Goal: Task Accomplishment & Management: Complete application form

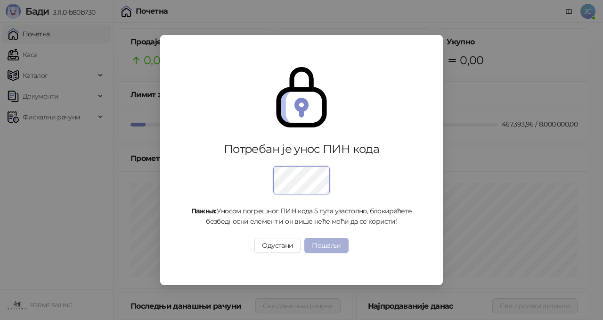
click at [331, 247] on button "Пошаљи" at bounding box center [327, 245] width 44 height 15
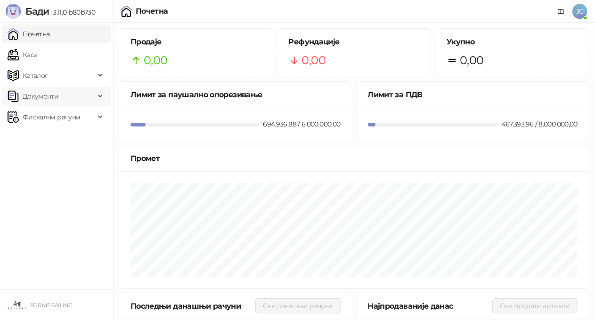
click at [68, 101] on span "Документи" at bounding box center [52, 96] width 88 height 19
click at [57, 122] on link "КПО књига" at bounding box center [37, 116] width 52 height 19
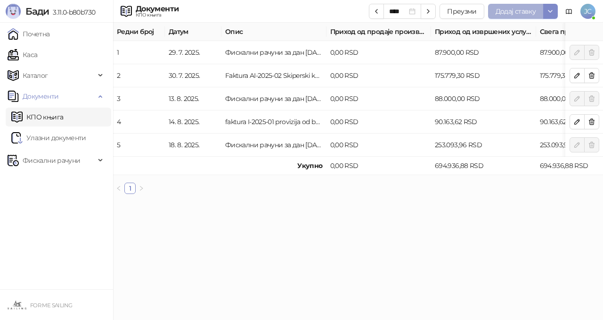
click at [516, 12] on span "Додај ставку" at bounding box center [516, 11] width 40 height 8
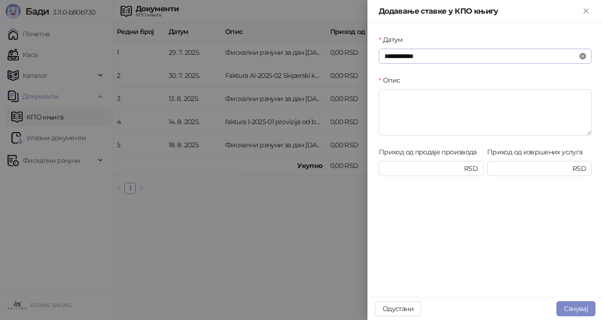
click at [582, 57] on icon "close-circle" at bounding box center [583, 56] width 7 height 7
click at [448, 58] on input "Датум" at bounding box center [481, 56] width 193 height 10
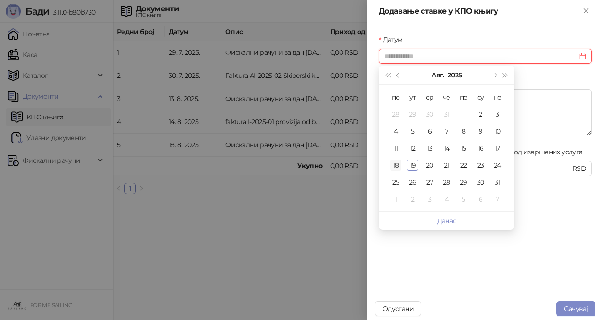
type input "**********"
click at [396, 166] on div "18" at bounding box center [395, 164] width 11 height 11
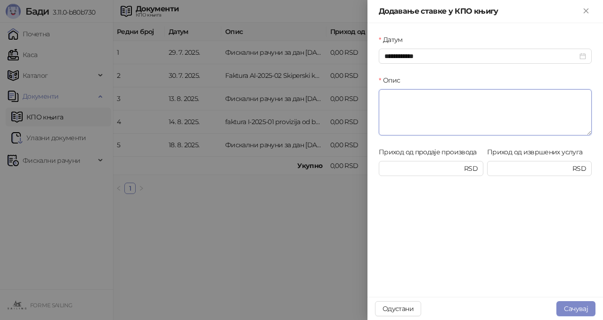
click at [403, 101] on textarea "Опис" at bounding box center [485, 112] width 213 height 46
click at [523, 165] on input "Приход од извршених услуга" at bounding box center [532, 168] width 78 height 10
type input "********"
click at [412, 105] on textarea "Опис" at bounding box center [485, 112] width 213 height 46
click at [391, 96] on textarea "******" at bounding box center [485, 112] width 213 height 46
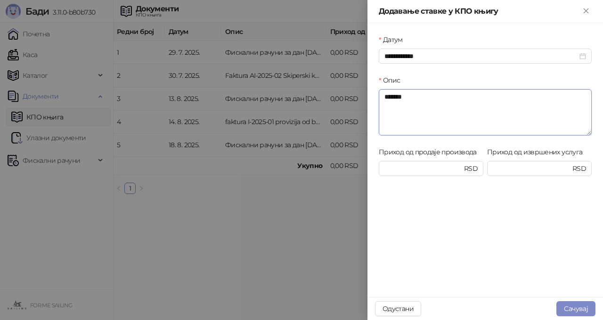
click at [410, 96] on textarea "*******" at bounding box center [485, 112] width 213 height 46
type textarea "**********"
click at [581, 310] on button "Сачувај" at bounding box center [576, 308] width 39 height 15
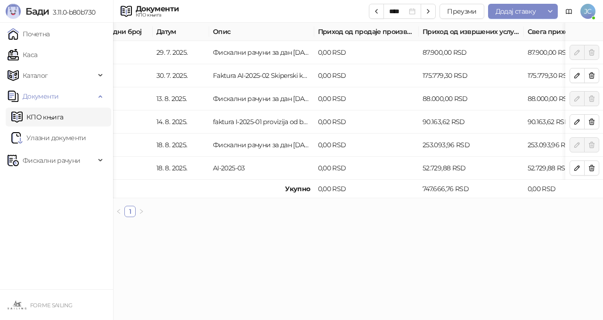
scroll to position [0, 75]
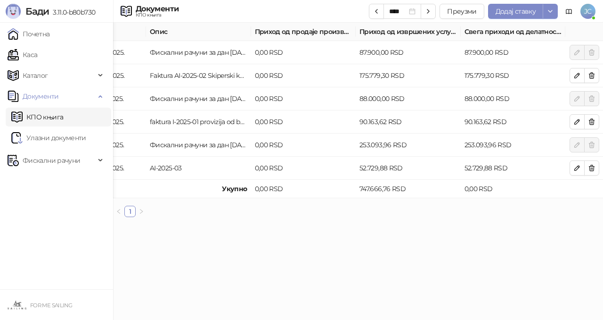
click at [333, 224] on html "[PERSON_NAME] 3.11.0-b80b730 Почетна Каса Каталог Документи КПО књига Улазни до…" at bounding box center [301, 112] width 603 height 224
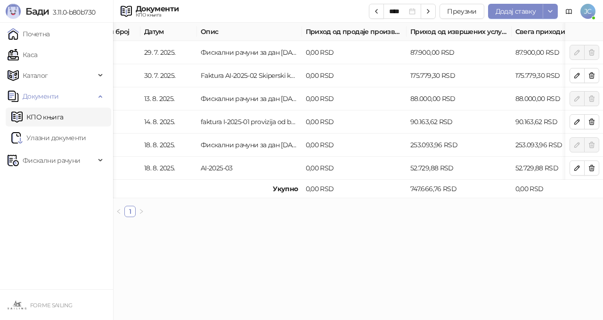
scroll to position [0, 12]
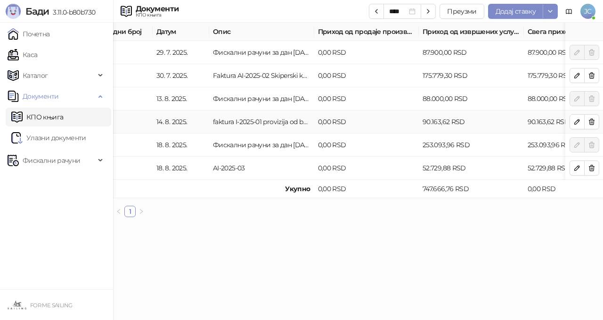
click at [166, 126] on td "14. 8. 2025." at bounding box center [181, 121] width 57 height 23
drag, startPoint x: 166, startPoint y: 126, endPoint x: 247, endPoint y: 117, distance: 81.6
click at [247, 117] on tr "4 [DATE]. faktura I-2025-01 provizija od bukinga plovila 0,00 RSD 90.163,62 RSD…" at bounding box center [384, 121] width 566 height 23
click at [247, 117] on td "faktura I-2025-01 provizija od bukinga plovila" at bounding box center [261, 121] width 105 height 23
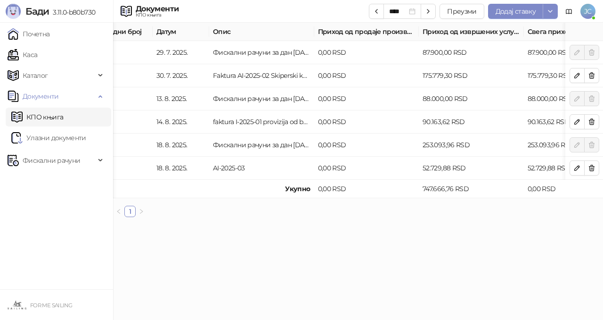
scroll to position [0, 75]
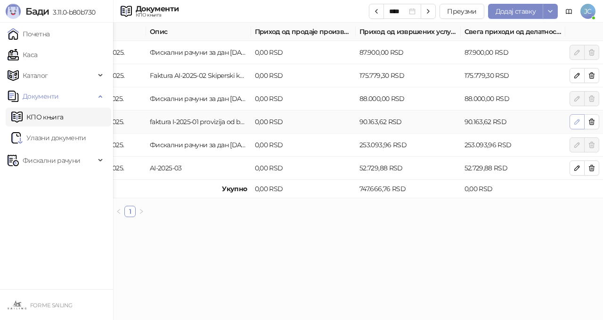
click at [579, 118] on icon "button" at bounding box center [578, 122] width 8 height 8
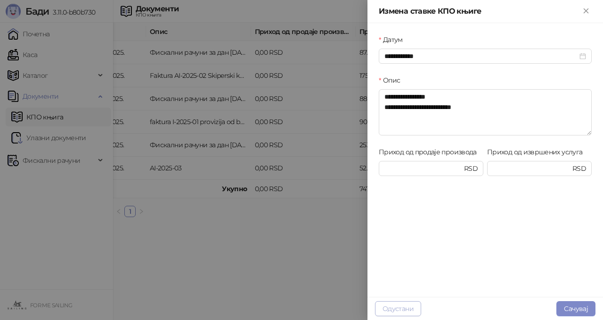
click at [399, 313] on button "Одустани" at bounding box center [398, 308] width 46 height 15
